Goal: Check status: Check status

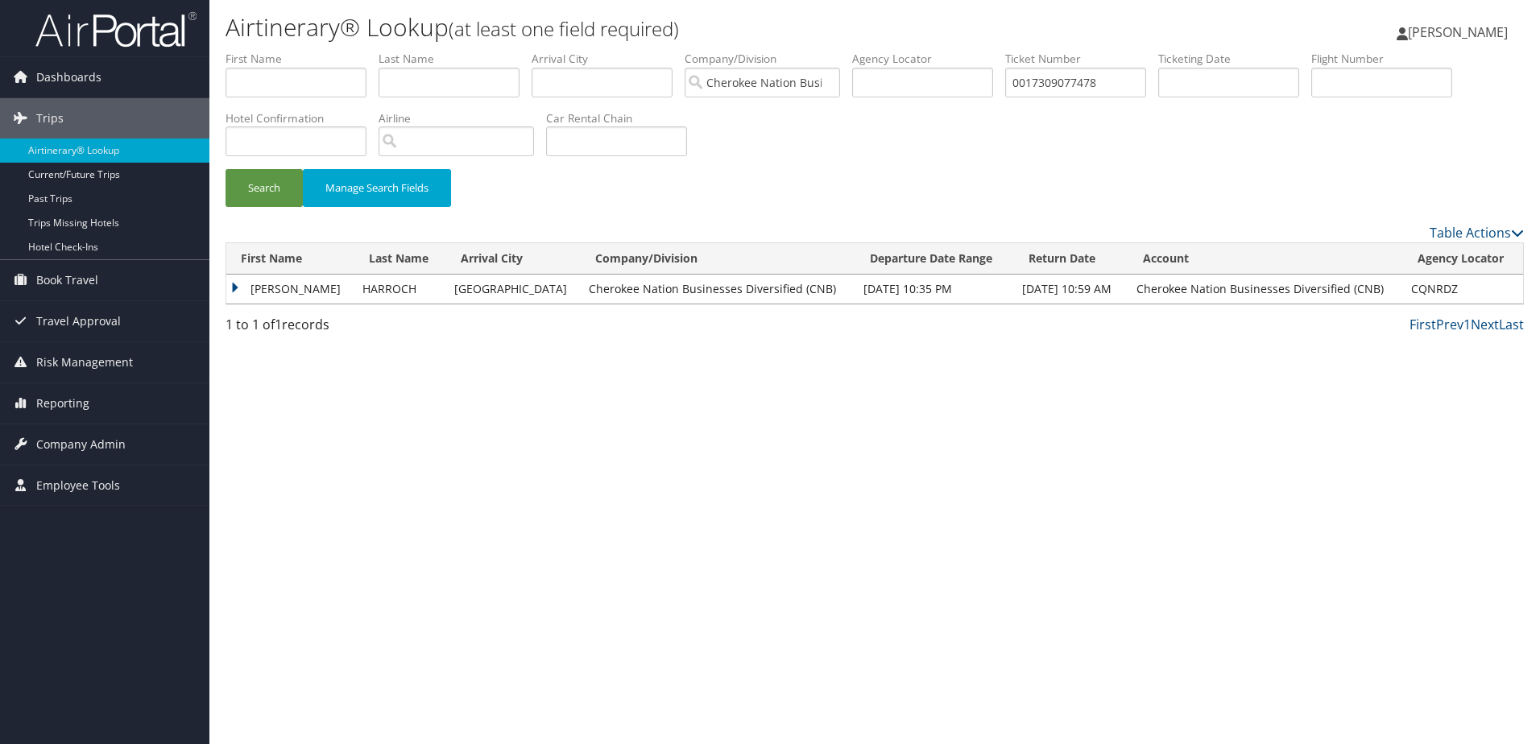
click at [234, 286] on td "MICHAEL ARMAND" at bounding box center [290, 289] width 128 height 29
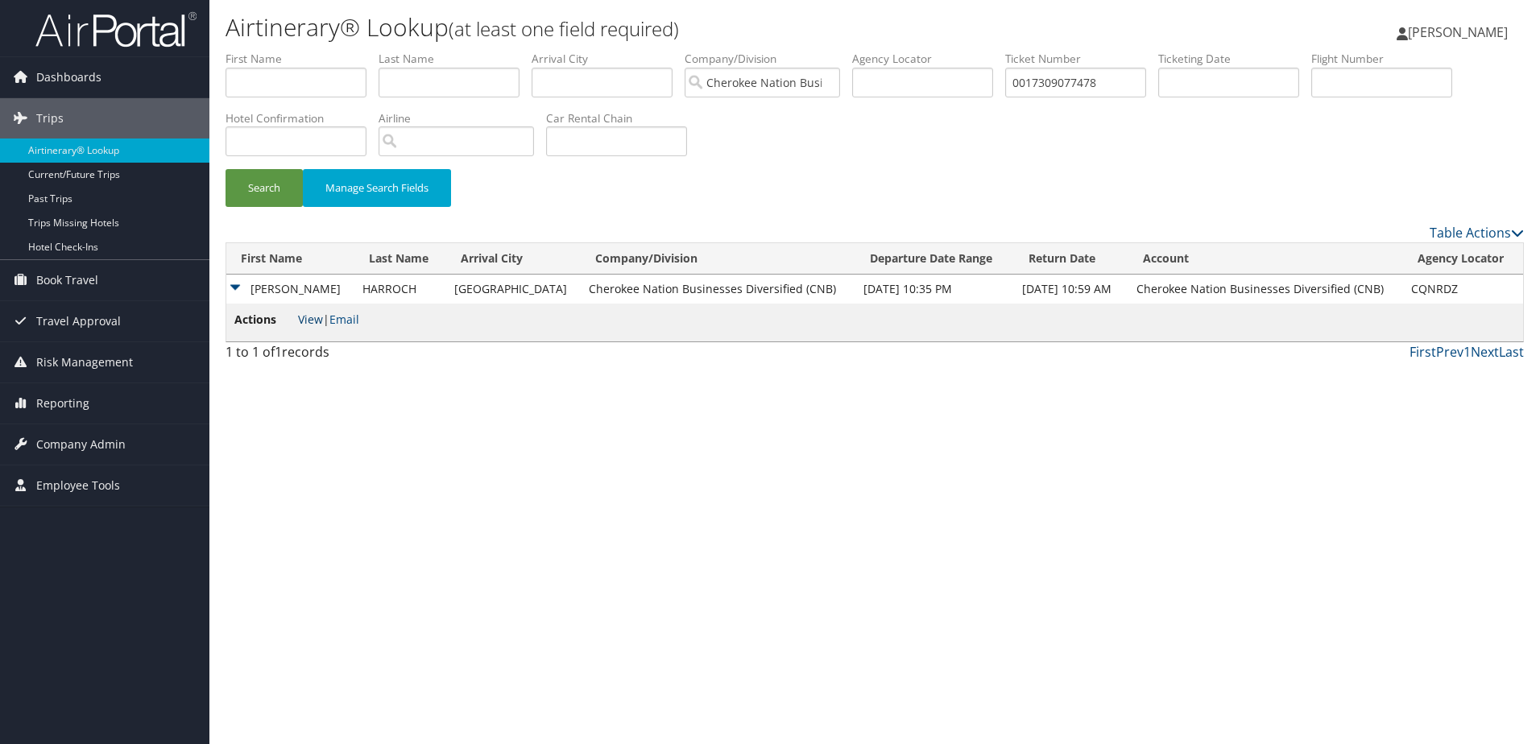
click at [316, 318] on link "View" at bounding box center [310, 319] width 25 height 15
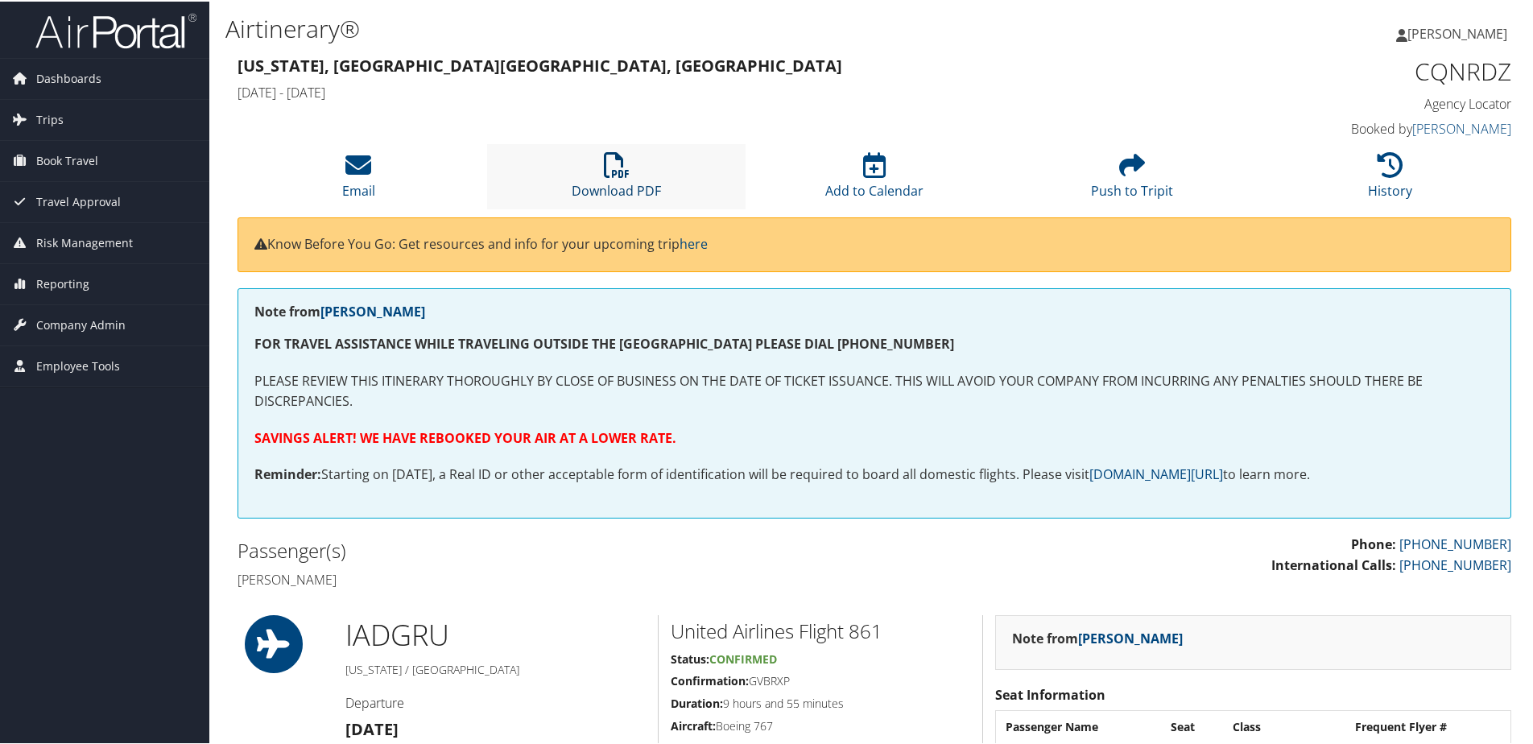
click at [618, 187] on link "Download PDF" at bounding box center [616, 178] width 89 height 39
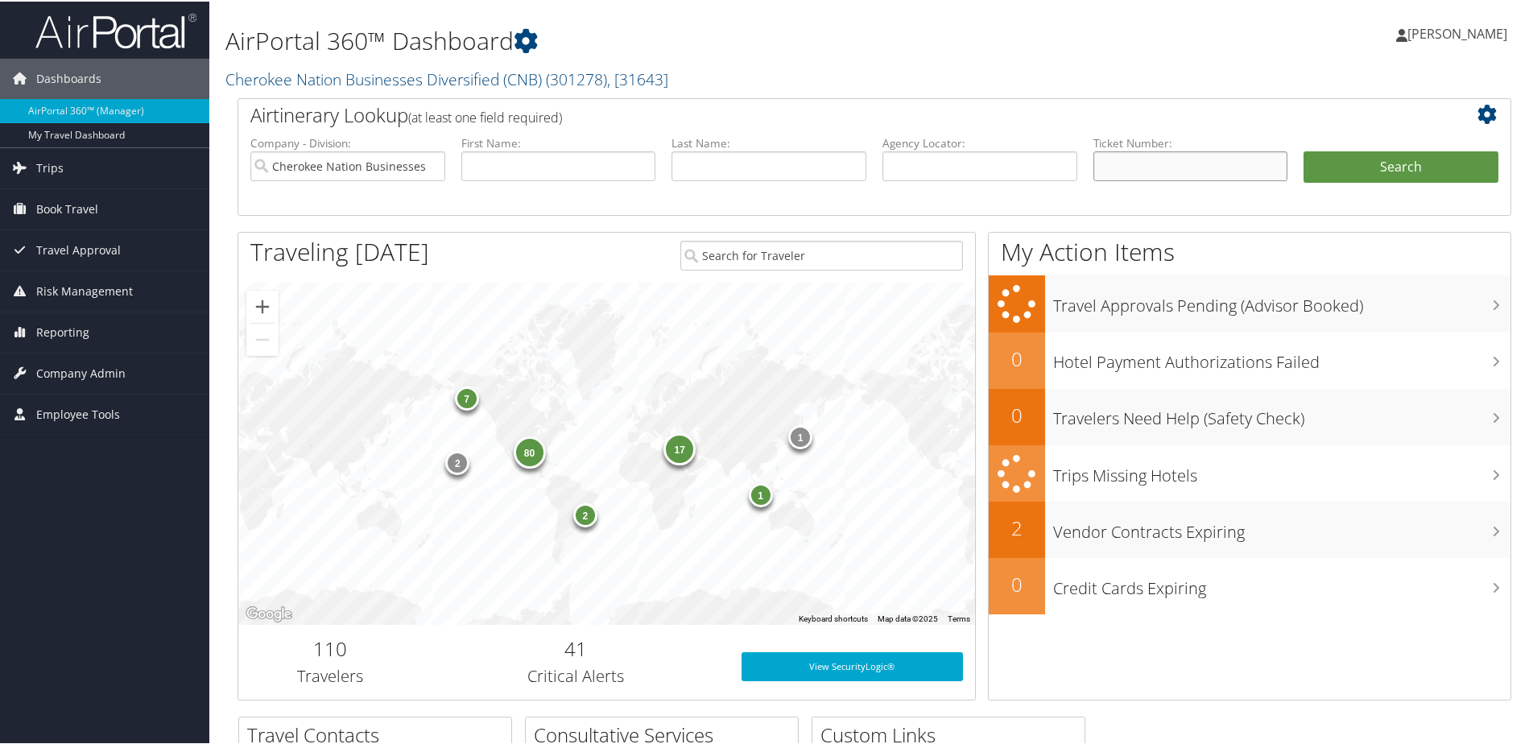
drag, startPoint x: 0, startPoint y: 0, endPoint x: 1217, endPoint y: 161, distance: 1227.3
click at [1217, 161] on input "text" at bounding box center [1191, 165] width 195 height 30
paste input "5267310350838"
type input "5267310350838"
click at [1374, 171] on button "Search" at bounding box center [1401, 166] width 195 height 32
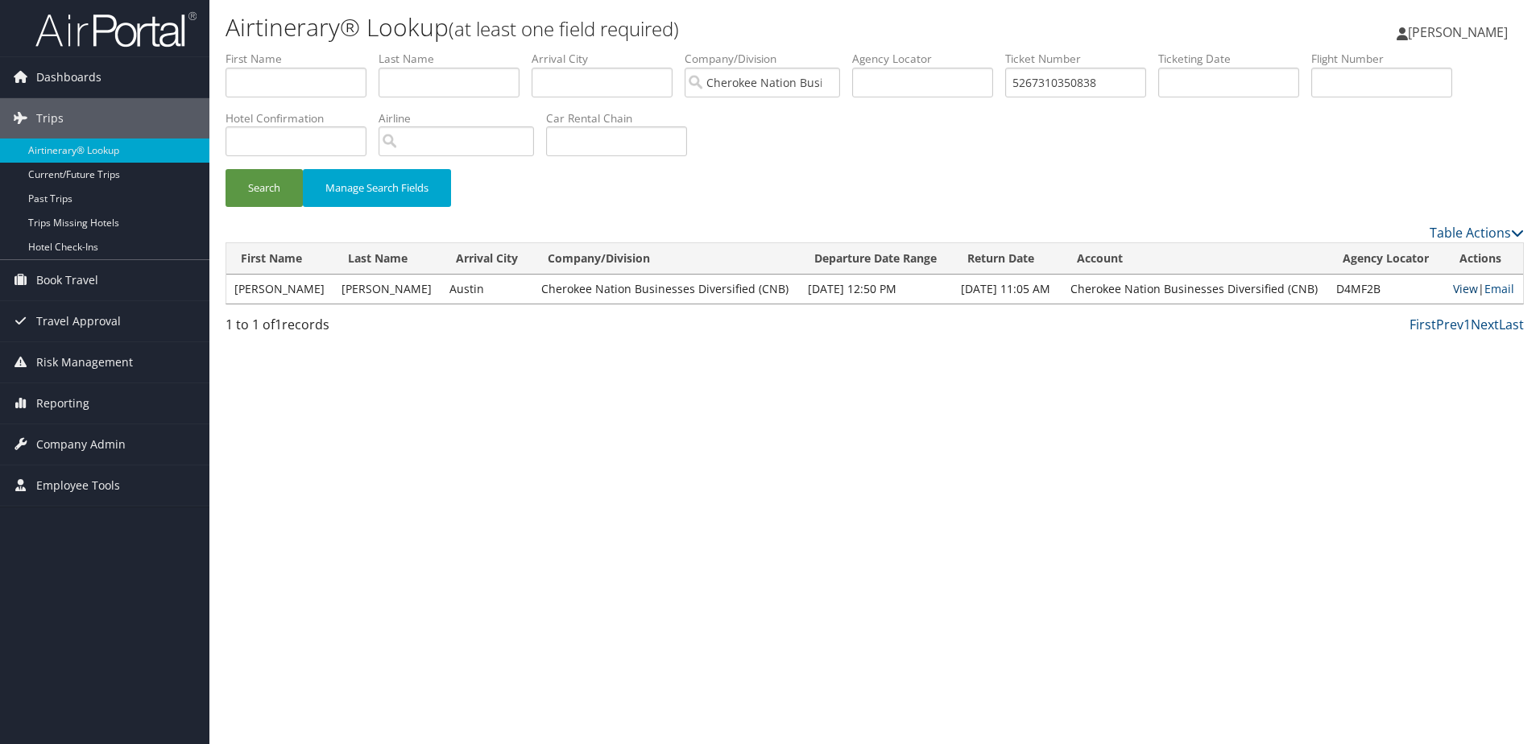
click at [1462, 291] on link "View" at bounding box center [1465, 288] width 25 height 15
click at [1089, 81] on input "5267310350838" at bounding box center [1075, 83] width 141 height 30
click at [1086, 85] on input "5267310350838" at bounding box center [1075, 83] width 141 height 30
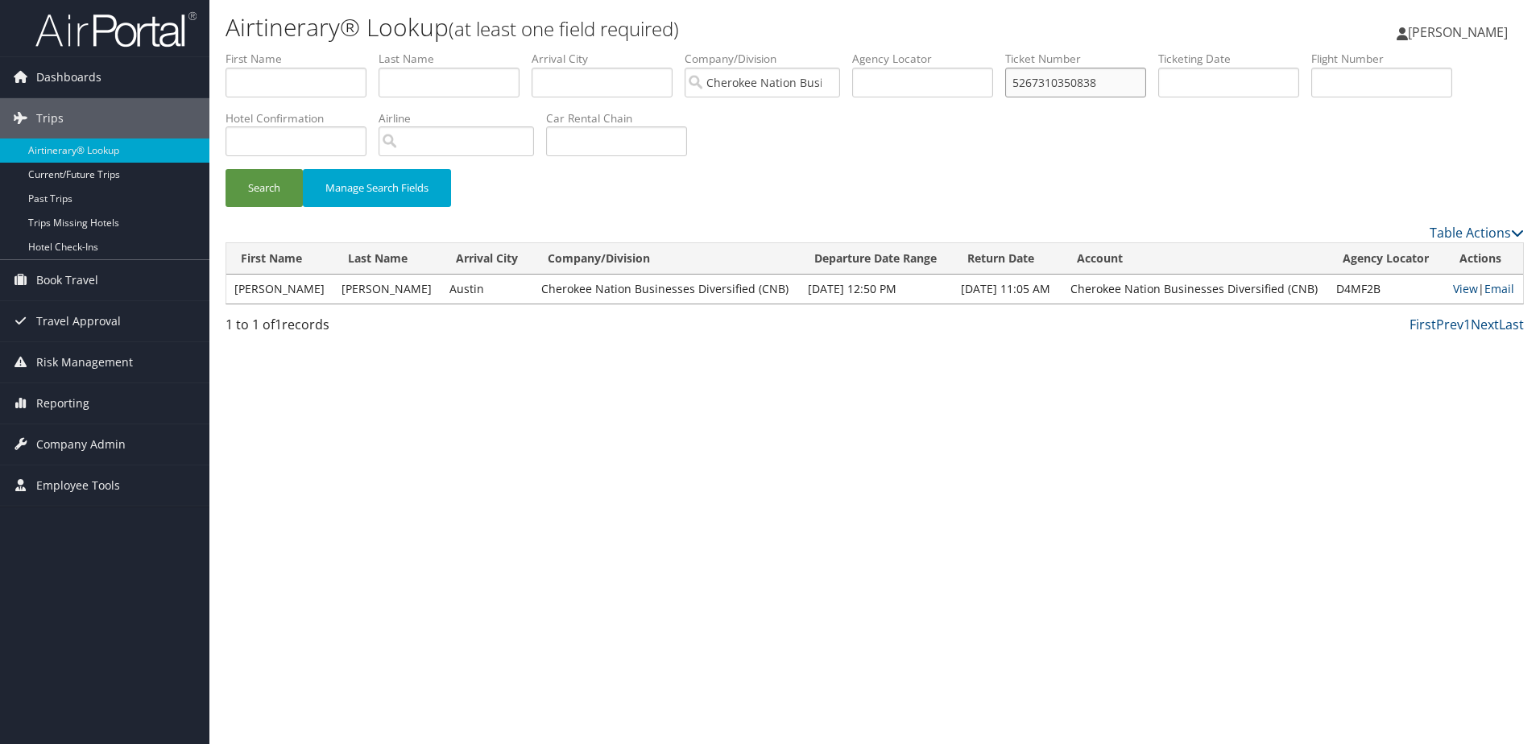
paste input "46217"
type input "5267310346217"
click at [262, 189] on button "Search" at bounding box center [263, 188] width 77 height 38
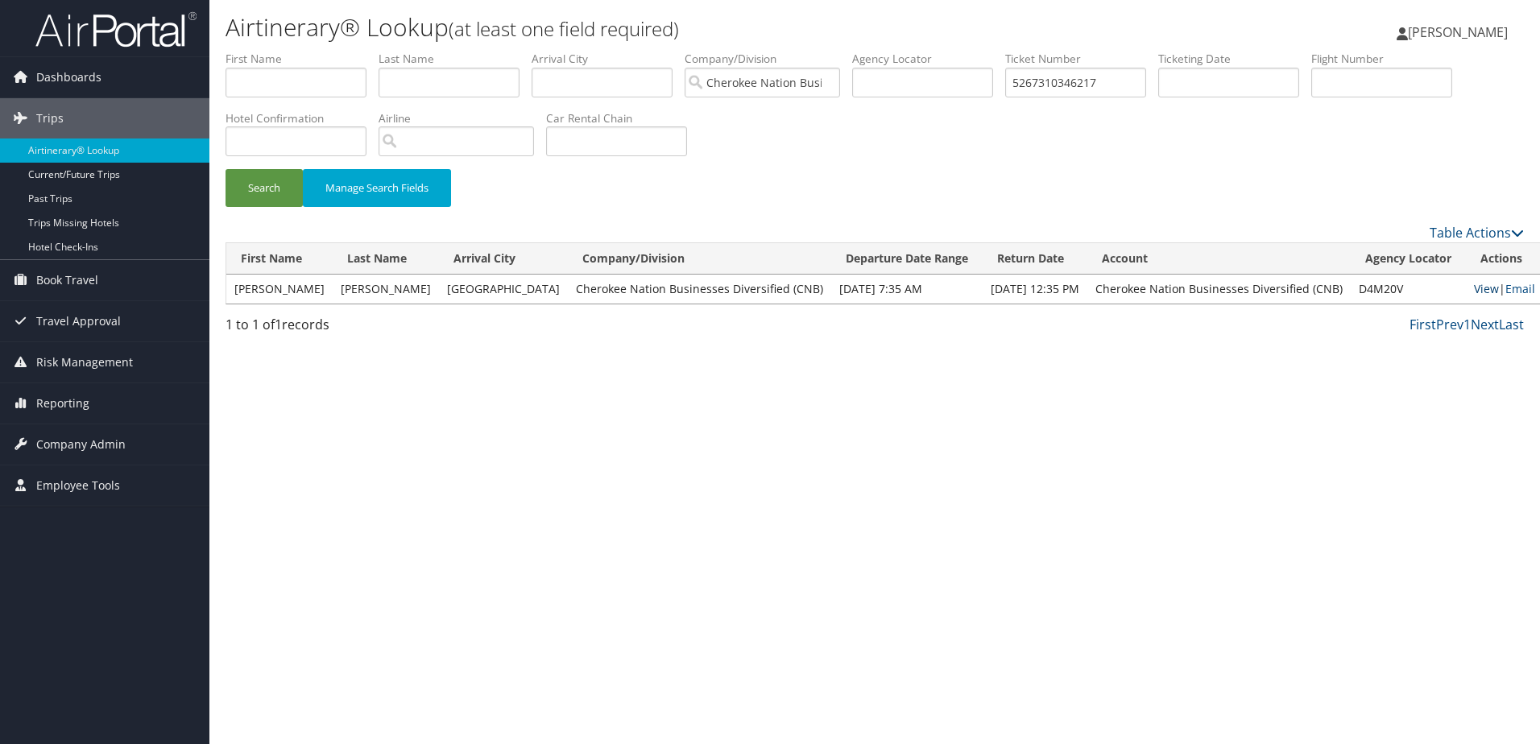
click at [1474, 287] on link "View" at bounding box center [1486, 288] width 25 height 15
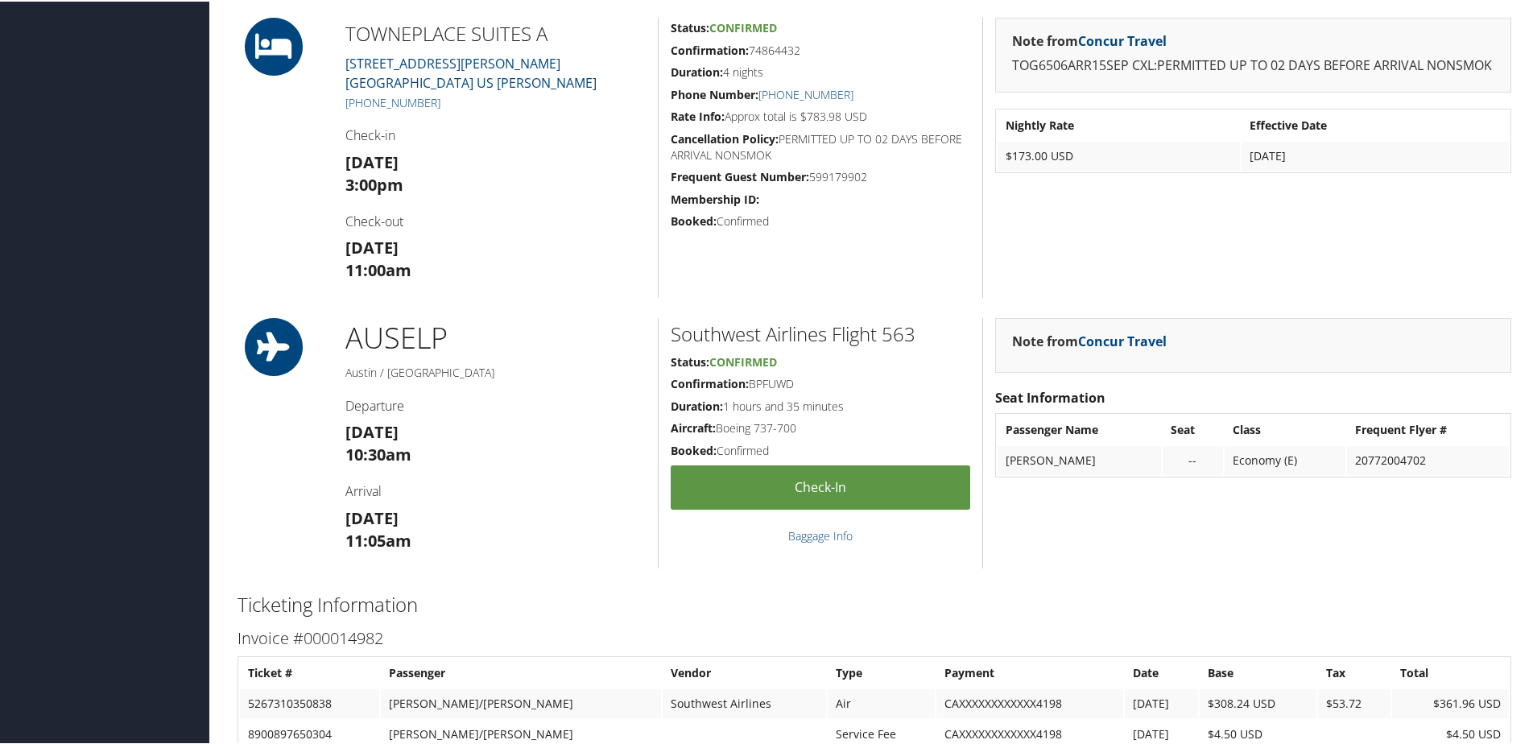
scroll to position [1369, 0]
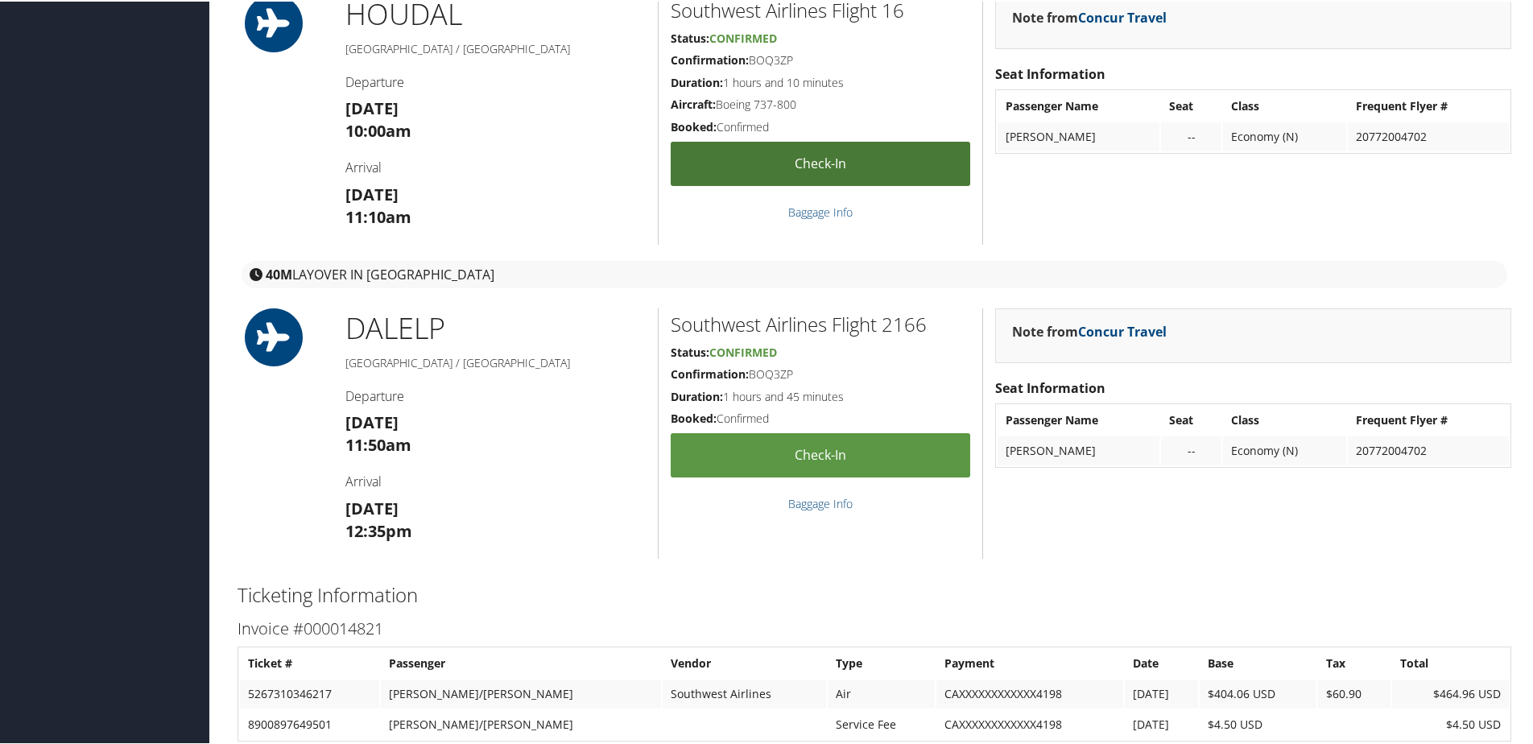
scroll to position [1610, 0]
